Goal: Task Accomplishment & Management: Use online tool/utility

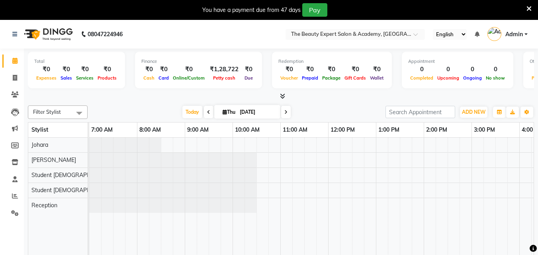
click at [207, 109] on span at bounding box center [209, 112] width 10 height 12
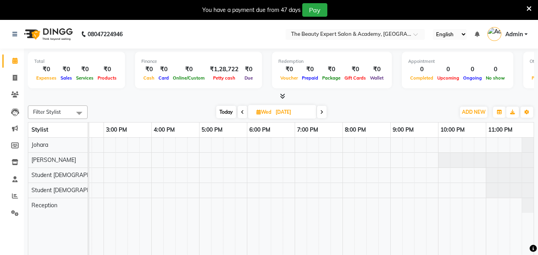
scroll to position [20, 0]
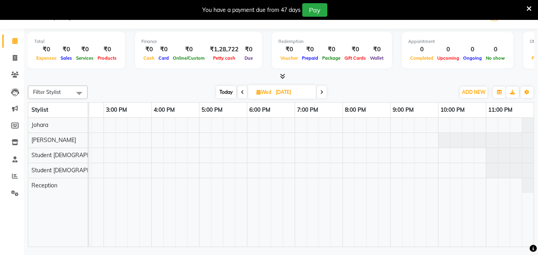
click at [205, 247] on td at bounding box center [311, 182] width 445 height 129
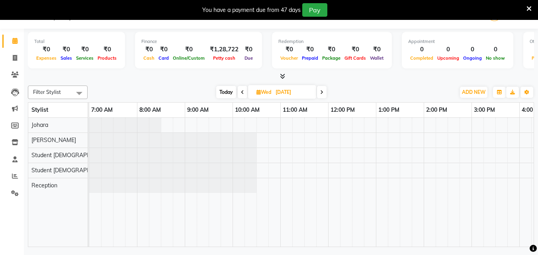
click at [242, 93] on icon at bounding box center [242, 92] width 3 height 5
type input "[DATE]"
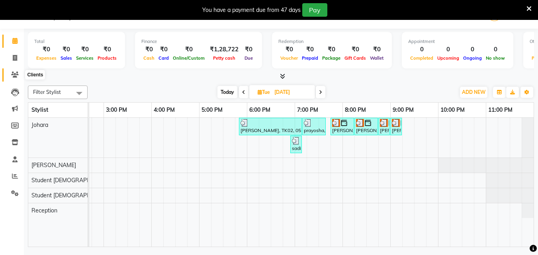
click at [15, 74] on icon at bounding box center [15, 75] width 8 height 6
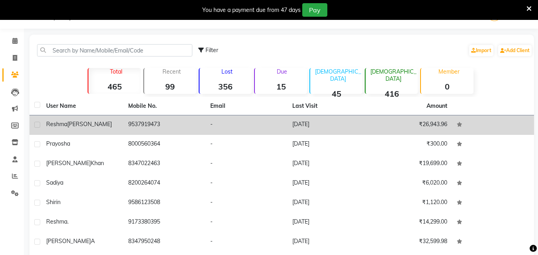
click at [103, 128] on div "[PERSON_NAME]" at bounding box center [82, 124] width 72 height 8
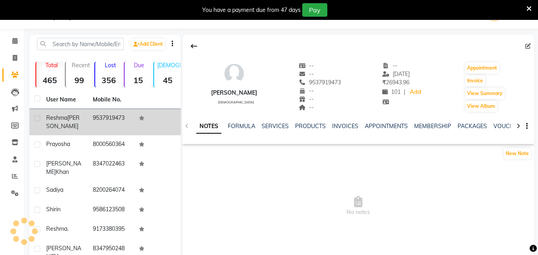
click at [118, 128] on td "9537919473" at bounding box center [111, 122] width 47 height 26
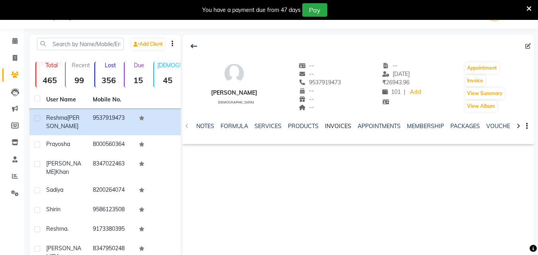
click at [342, 125] on link "INVOICES" at bounding box center [338, 126] width 26 height 7
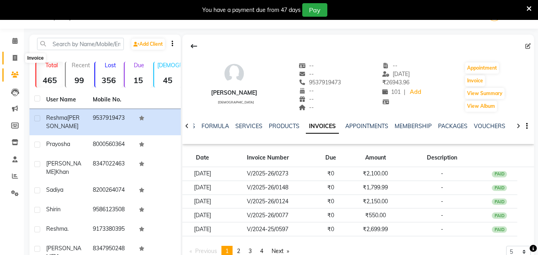
click at [16, 57] on icon at bounding box center [15, 58] width 4 height 6
select select "service"
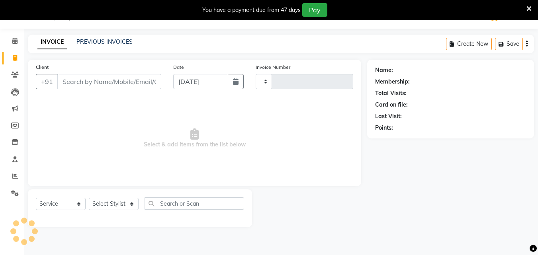
type input "0325"
select select "655"
click at [80, 78] on input "Client" at bounding box center [109, 81] width 104 height 15
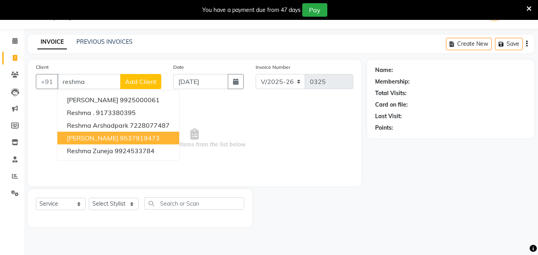
click at [108, 136] on span "[PERSON_NAME]" at bounding box center [92, 138] width 51 height 8
type input "9537919473"
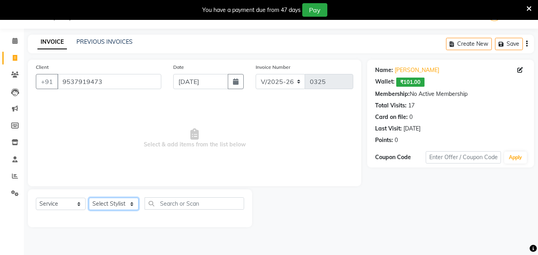
click at [131, 203] on select "Select Stylist [PERSON_NAME] Reception Student [DEMOGRAPHIC_DATA] Student [DEMO…" at bounding box center [114, 204] width 50 height 12
select select "9674"
click at [89, 198] on select "Select Stylist [PERSON_NAME] Reception Student [DEMOGRAPHIC_DATA] Student [DEMO…" at bounding box center [114, 204] width 50 height 12
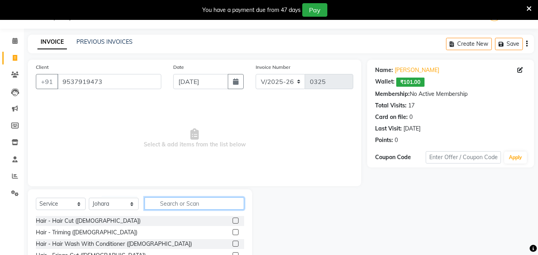
click at [171, 204] on input "text" at bounding box center [194, 203] width 100 height 12
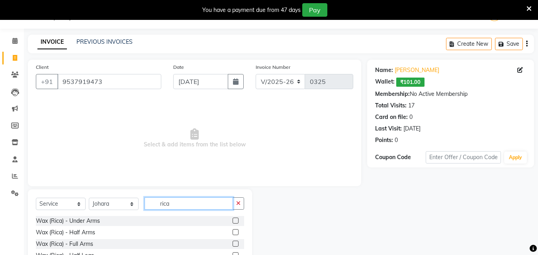
type input "rica"
click at [232, 243] on label at bounding box center [235, 244] width 6 height 6
click at [232, 243] on input "checkbox" at bounding box center [234, 244] width 5 height 5
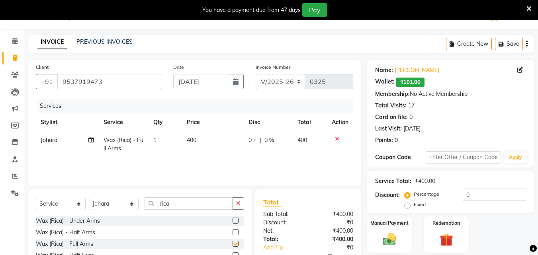
checkbox input "false"
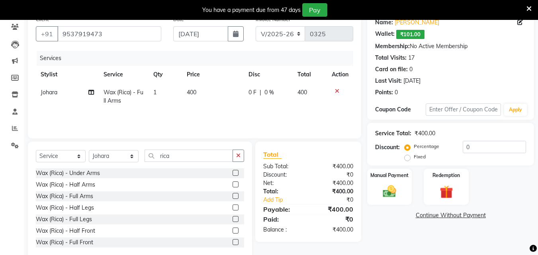
scroll to position [84, 0]
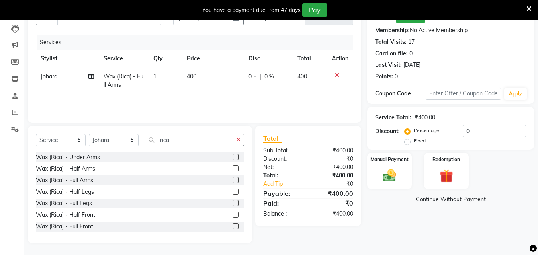
click at [232, 192] on label at bounding box center [235, 192] width 6 height 6
click at [232, 192] on input "checkbox" at bounding box center [234, 191] width 5 height 5
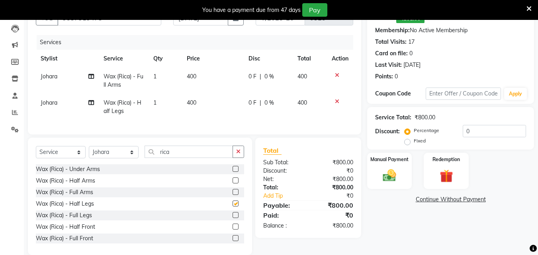
checkbox input "false"
click at [184, 156] on input "rica" at bounding box center [188, 152] width 88 height 12
type input "r"
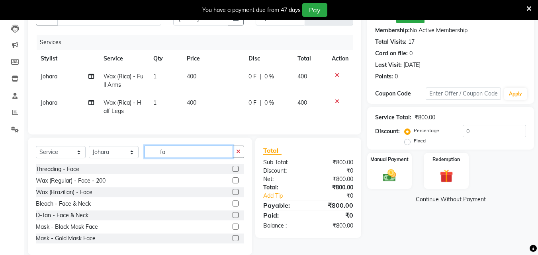
type input "f"
type input "braz"
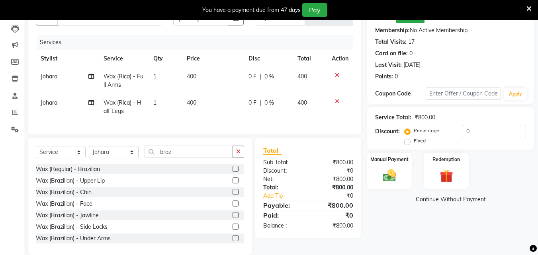
click at [232, 230] on label at bounding box center [235, 227] width 6 height 6
click at [232, 230] on input "checkbox" at bounding box center [234, 226] width 5 height 5
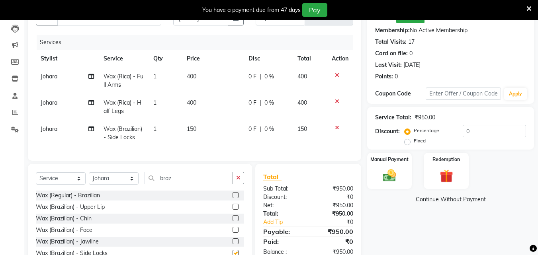
checkbox input "false"
click at [232, 210] on label at bounding box center [235, 207] width 6 height 6
click at [232, 210] on input "checkbox" at bounding box center [234, 207] width 5 height 5
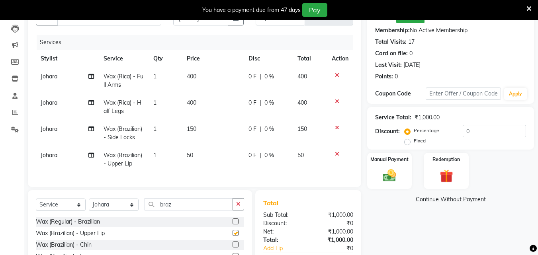
checkbox input "false"
click at [196, 208] on input "braz" at bounding box center [188, 204] width 88 height 12
type input "b"
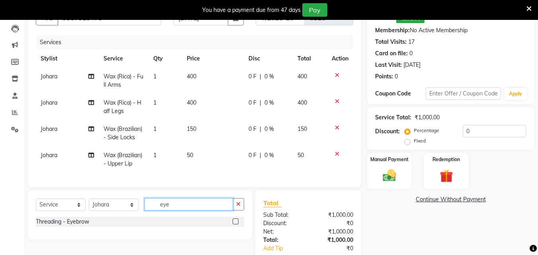
type input "eye"
click at [337, 74] on icon at bounding box center [337, 75] width 4 height 6
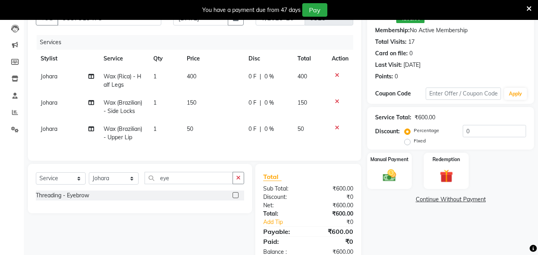
click at [235, 198] on label at bounding box center [235, 195] width 6 height 6
click at [235, 198] on input "checkbox" at bounding box center [234, 195] width 5 height 5
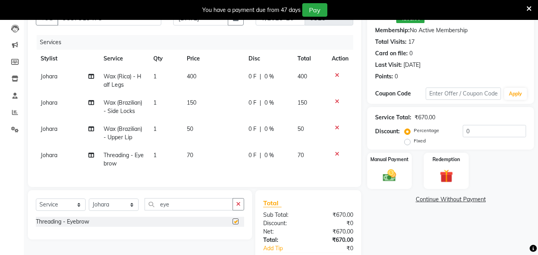
checkbox input "false"
click at [199, 211] on input "eye" at bounding box center [188, 204] width 88 height 12
type input "e"
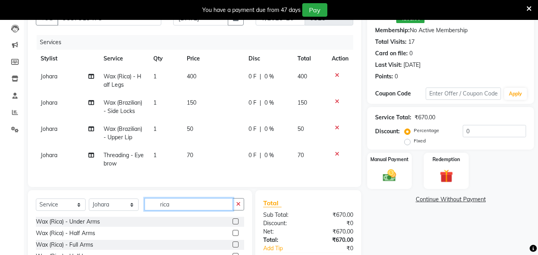
type input "rica"
click at [232, 236] on label at bounding box center [235, 233] width 6 height 6
click at [232, 236] on input "checkbox" at bounding box center [234, 233] width 5 height 5
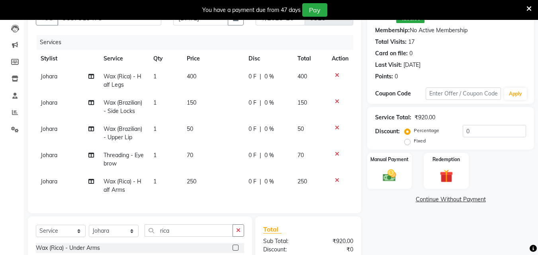
checkbox input "false"
click at [338, 101] on icon at bounding box center [337, 102] width 4 height 6
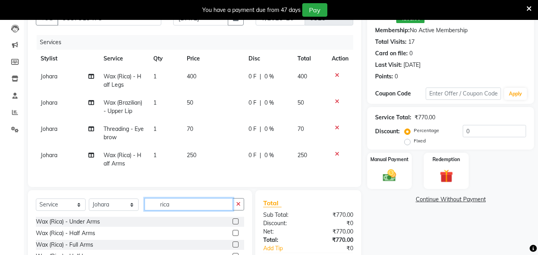
click at [185, 207] on input "rica" at bounding box center [188, 204] width 88 height 12
type input "r"
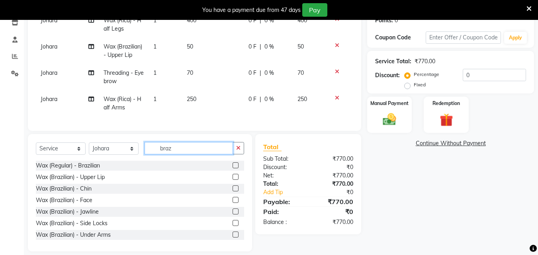
scroll to position [154, 0]
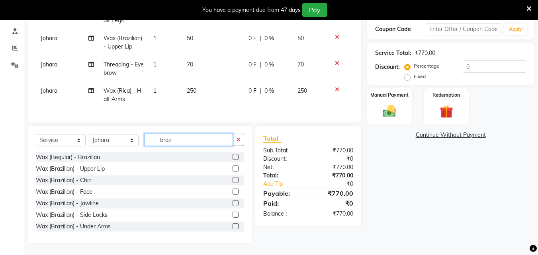
type input "braz"
click at [232, 202] on label at bounding box center [235, 203] width 6 height 6
click at [232, 202] on input "checkbox" at bounding box center [234, 203] width 5 height 5
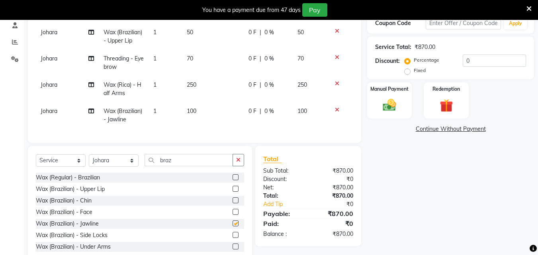
checkbox input "false"
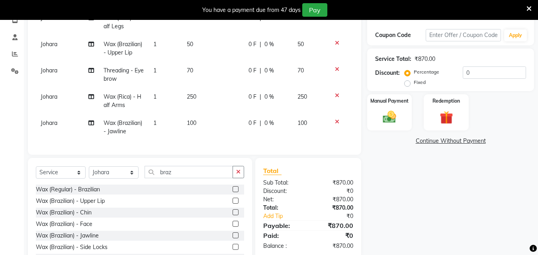
scroll to position [143, 0]
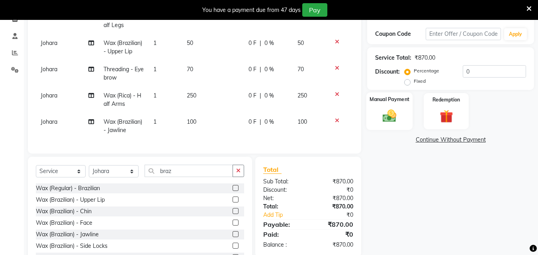
click at [387, 118] on img at bounding box center [389, 116] width 22 height 16
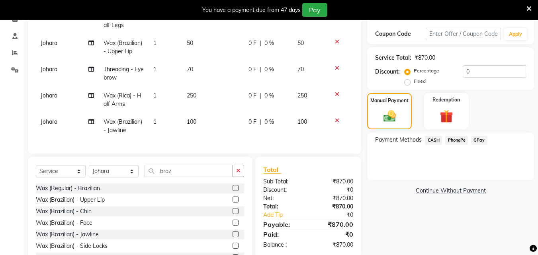
scroll to position [0, 0]
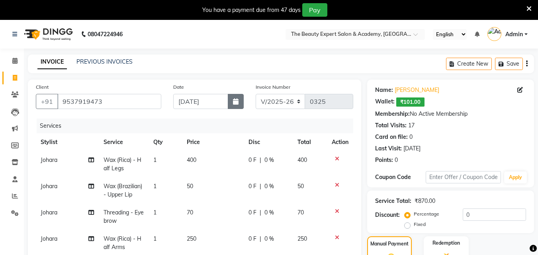
click at [238, 101] on icon "button" at bounding box center [236, 101] width 6 height 6
select select "9"
select select "2025"
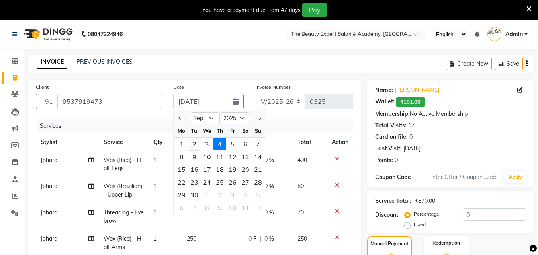
click at [194, 145] on div "2" at bounding box center [194, 144] width 13 height 13
type input "[DATE]"
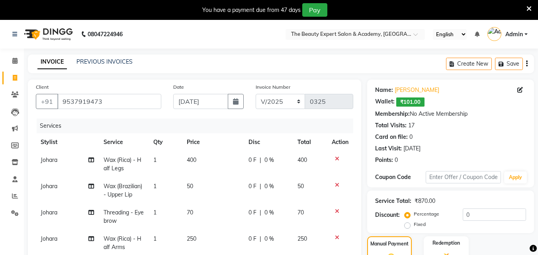
scroll to position [180, 0]
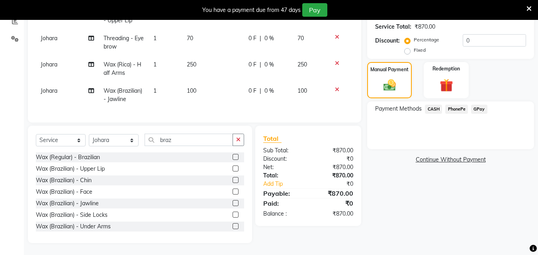
click at [432, 105] on span "CASH" at bounding box center [433, 109] width 17 height 9
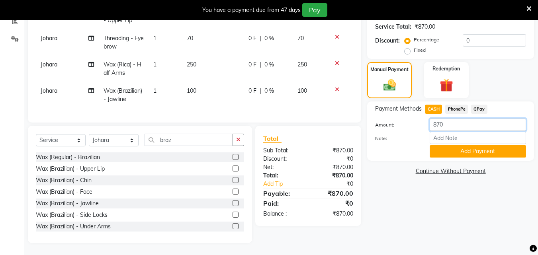
click at [451, 119] on input "870" at bounding box center [477, 125] width 96 height 12
click at [464, 147] on button "Add Payment" at bounding box center [477, 151] width 96 height 12
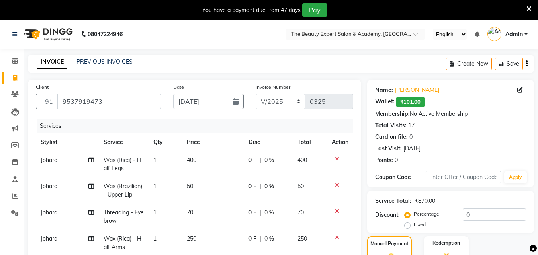
scroll to position [191, 0]
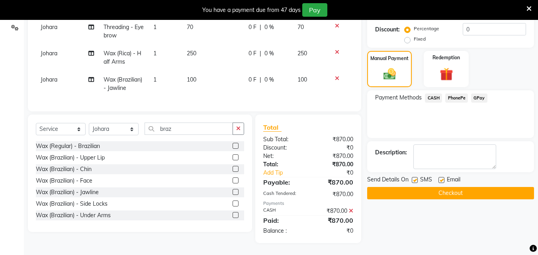
click at [470, 187] on button "Checkout" at bounding box center [450, 193] width 167 height 12
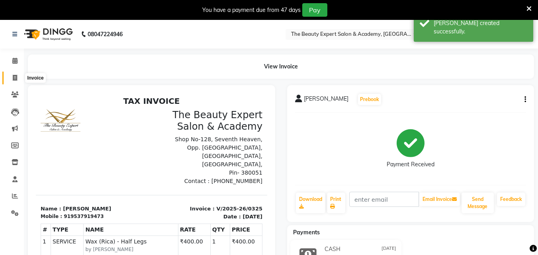
click at [14, 77] on icon at bounding box center [15, 78] width 4 height 6
select select "service"
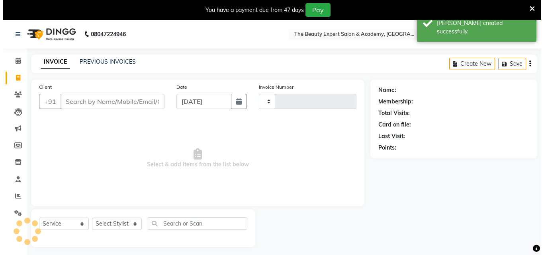
scroll to position [20, 0]
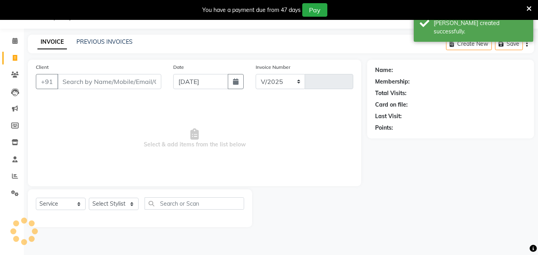
select select "655"
type input "0326"
click at [72, 78] on input "Client" at bounding box center [109, 81] width 104 height 15
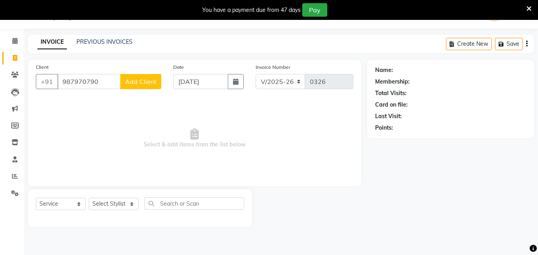
click at [82, 81] on input "987970790" at bounding box center [88, 81] width 63 height 15
type input "9879780790"
click at [137, 79] on span "Add Client" at bounding box center [140, 82] width 31 height 8
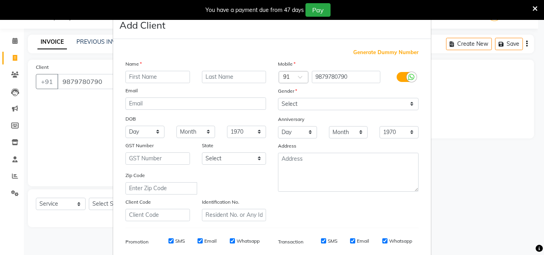
click at [143, 78] on input "text" at bounding box center [157, 77] width 64 height 12
click at [129, 77] on input "roshan" at bounding box center [157, 77] width 64 height 12
type input "Roshan"
click at [223, 78] on input "text" at bounding box center [234, 77] width 64 height 12
type input "[PERSON_NAME]"
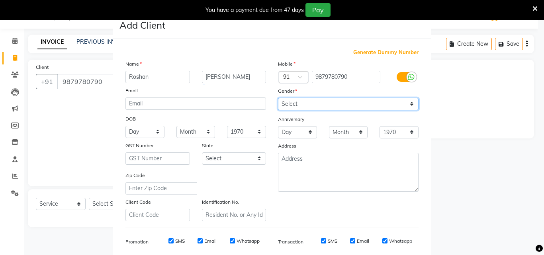
click at [409, 102] on select "Select [DEMOGRAPHIC_DATA] [DEMOGRAPHIC_DATA] Other Prefer Not To Say" at bounding box center [348, 104] width 141 height 12
select select "[DEMOGRAPHIC_DATA]"
click at [278, 98] on select "Select [DEMOGRAPHIC_DATA] [DEMOGRAPHIC_DATA] Other Prefer Not To Say" at bounding box center [348, 104] width 141 height 12
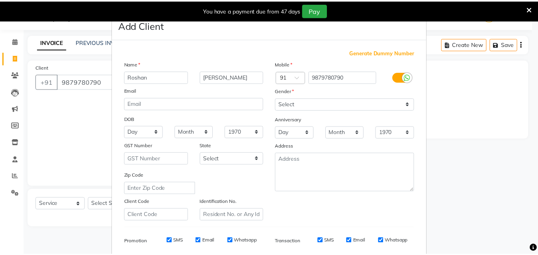
scroll to position [112, 0]
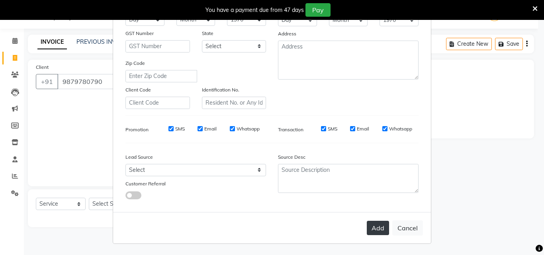
click at [375, 229] on button "Add" at bounding box center [378, 228] width 22 height 14
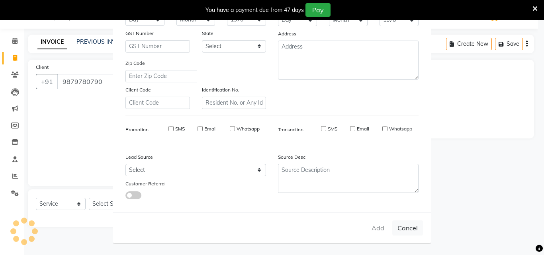
select select
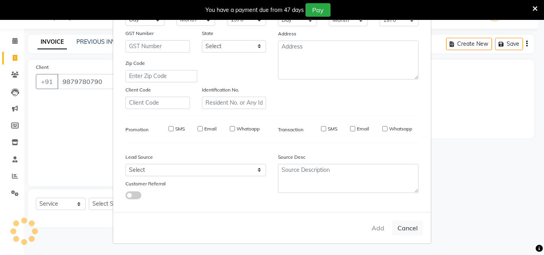
select select
checkbox input "false"
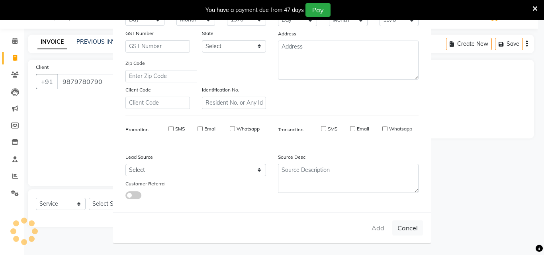
checkbox input "false"
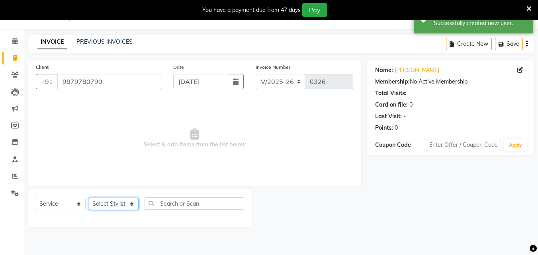
click at [126, 203] on select "Select Stylist [PERSON_NAME] Reception Student [DEMOGRAPHIC_DATA] Student [DEMO…" at bounding box center [114, 204] width 50 height 12
select select "9674"
click at [89, 198] on select "Select Stylist [PERSON_NAME] Reception Student [DEMOGRAPHIC_DATA] Student [DEMO…" at bounding box center [114, 204] width 50 height 12
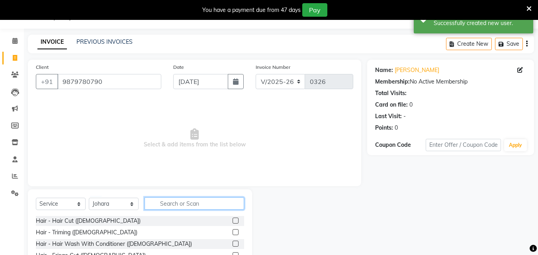
click at [172, 203] on input "text" at bounding box center [194, 203] width 100 height 12
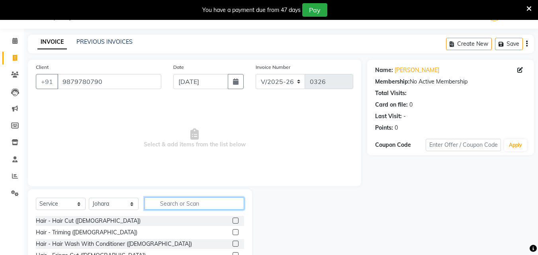
click at [190, 207] on input "text" at bounding box center [194, 203] width 100 height 12
click at [184, 205] on input "text" at bounding box center [194, 203] width 100 height 12
click at [171, 203] on input "text" at bounding box center [194, 203] width 100 height 12
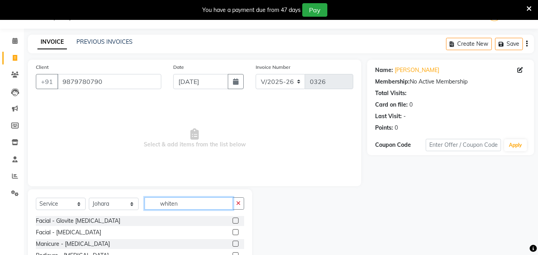
type input "whiten"
click at [234, 231] on label at bounding box center [235, 232] width 6 height 6
click at [234, 231] on input "checkbox" at bounding box center [234, 232] width 5 height 5
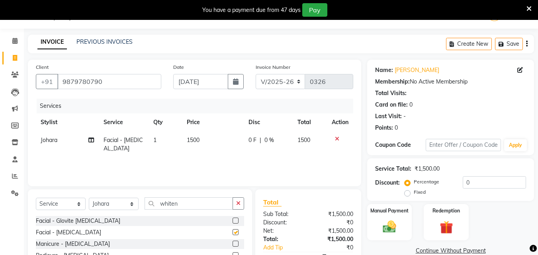
checkbox input "false"
click at [186, 203] on input "whiten" at bounding box center [188, 203] width 88 height 12
type input "w"
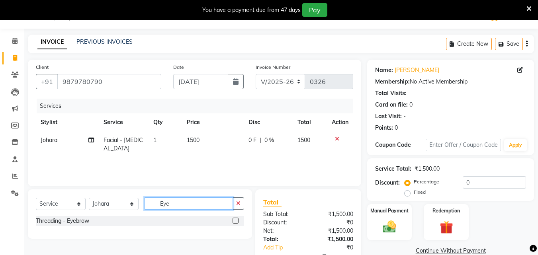
type input "Eye"
click at [234, 221] on label at bounding box center [235, 221] width 6 height 6
click at [234, 221] on input "checkbox" at bounding box center [234, 221] width 5 height 5
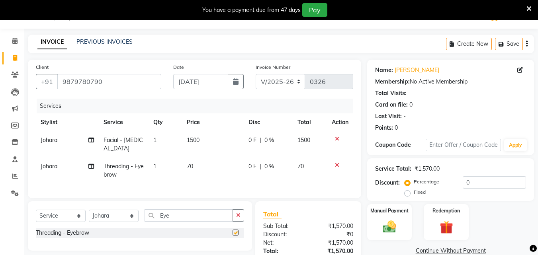
checkbox input "false"
click at [174, 222] on input "Eye" at bounding box center [188, 215] width 88 height 12
type input "E"
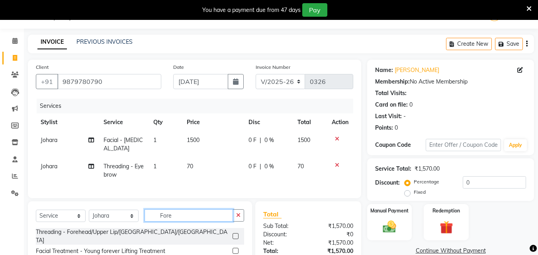
type input "Fore"
click at [236, 238] on label at bounding box center [235, 236] width 6 height 6
click at [236, 238] on input "checkbox" at bounding box center [234, 236] width 5 height 5
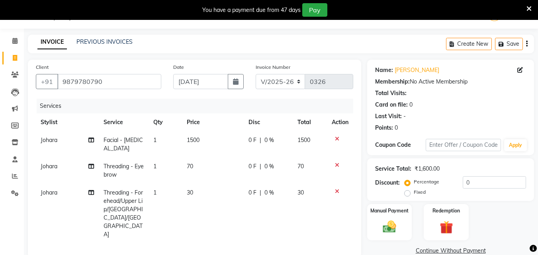
checkbox input "false"
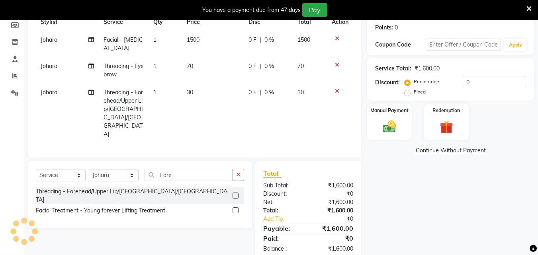
scroll to position [127, 0]
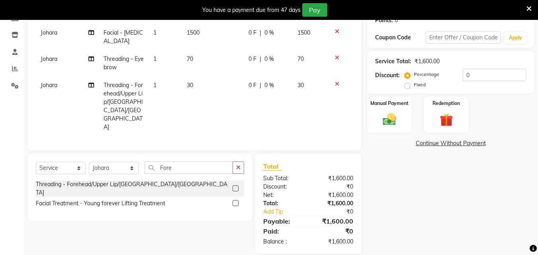
click at [414, 88] on label "Fixed" at bounding box center [420, 84] width 12 height 7
click at [406, 88] on input "Fixed" at bounding box center [409, 85] width 6 height 6
radio input "true"
click at [488, 74] on input "0" at bounding box center [493, 75] width 63 height 12
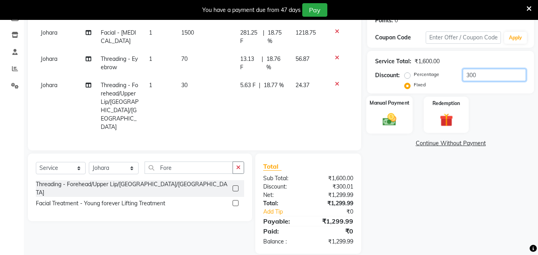
type input "300"
click at [383, 115] on img at bounding box center [389, 119] width 22 height 16
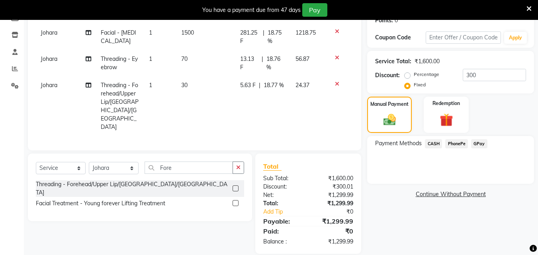
click at [432, 143] on span "CASH" at bounding box center [433, 143] width 17 height 9
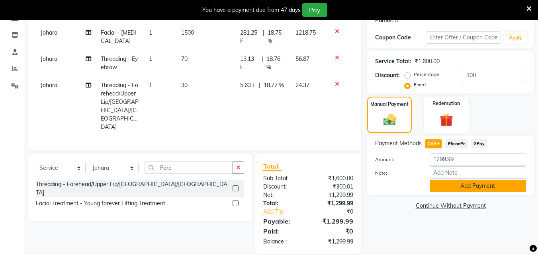
click at [469, 186] on button "Add Payment" at bounding box center [477, 186] width 96 height 12
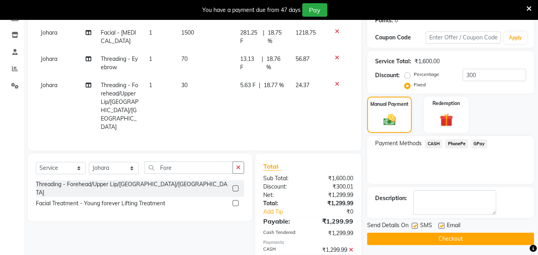
click at [448, 238] on button "Checkout" at bounding box center [450, 239] width 167 height 12
